Goal: Information Seeking & Learning: Learn about a topic

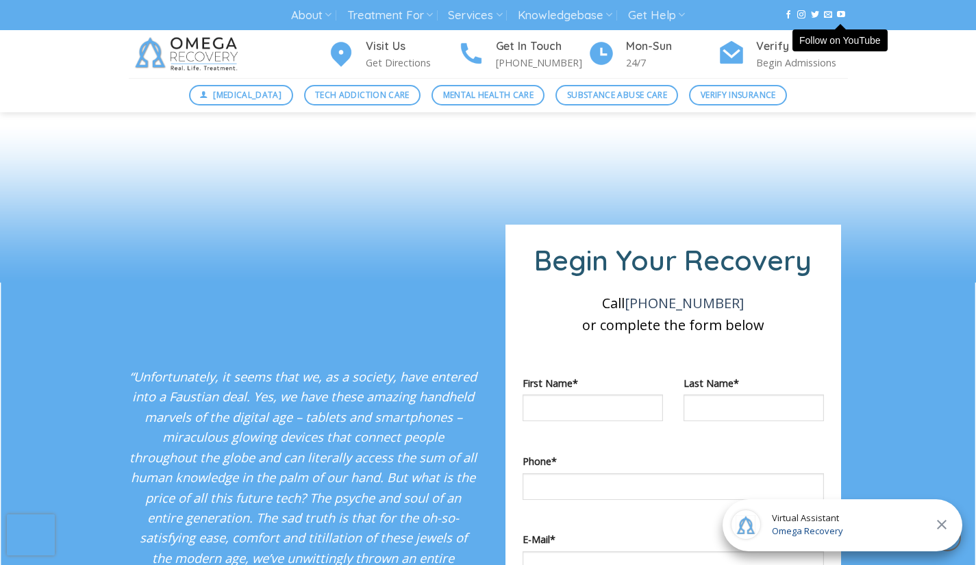
scroll to position [1091, 0]
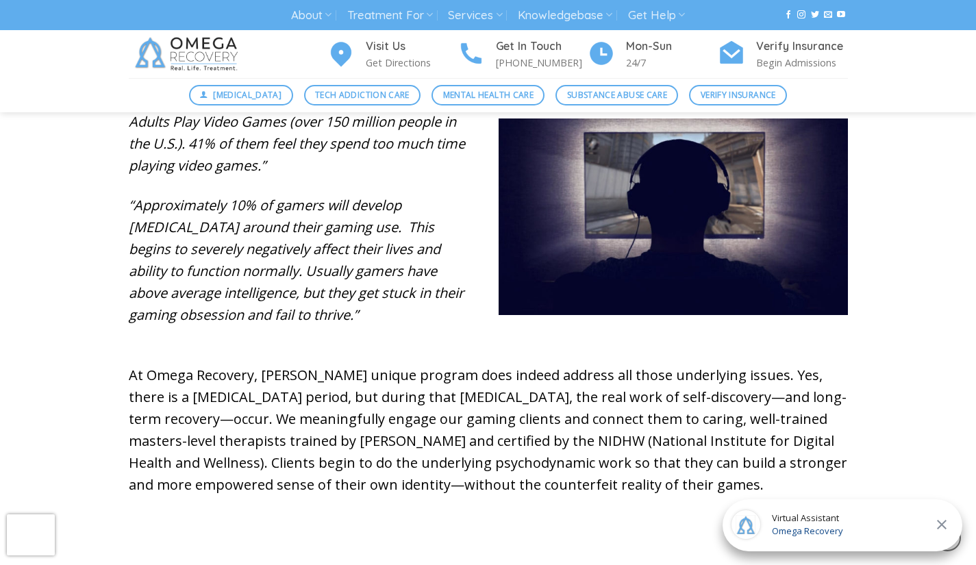
scroll to position [866, 0]
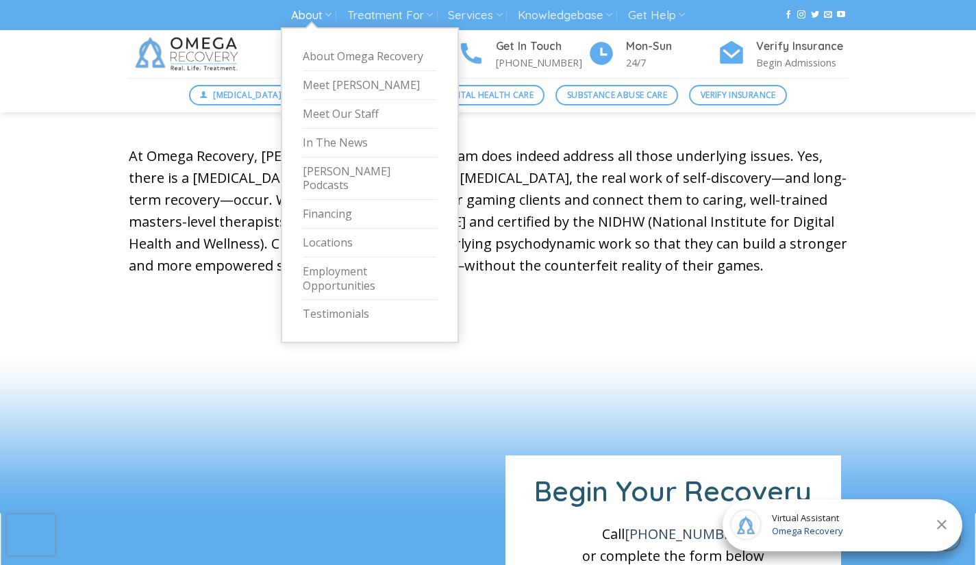
click at [303, 12] on link "About" at bounding box center [311, 15] width 40 height 25
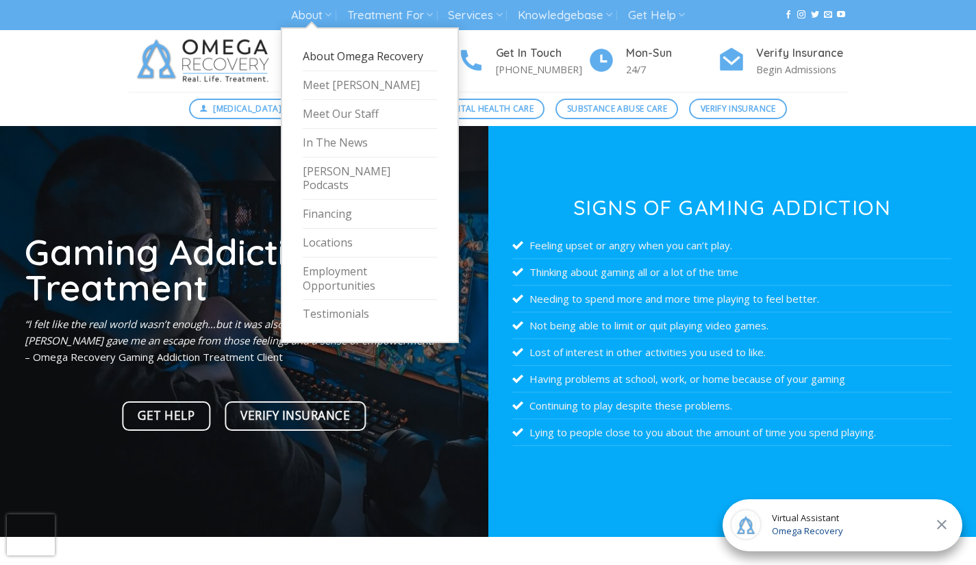
click at [340, 49] on link "About Omega Recovery" at bounding box center [370, 56] width 134 height 29
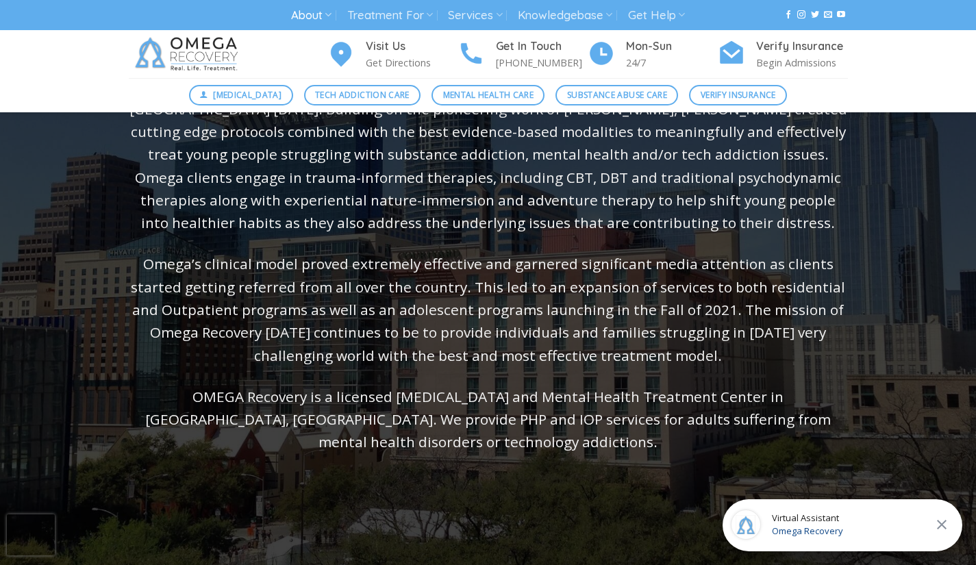
scroll to position [268, 0]
